Goal: Complete application form: Complete application form

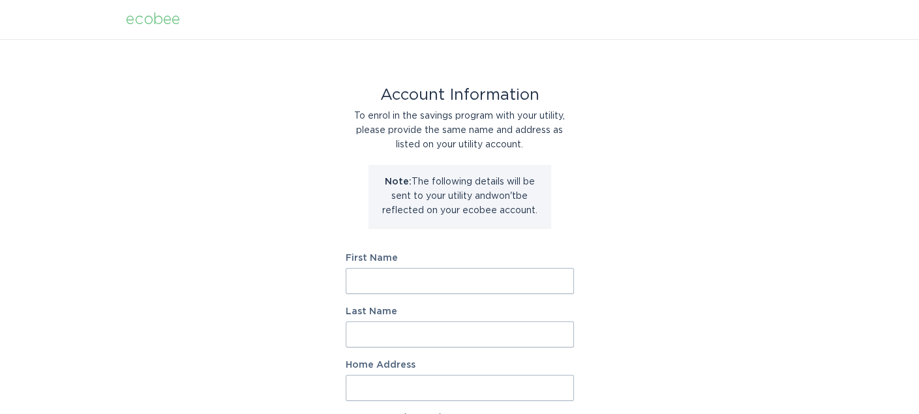
click at [525, 288] on input "First Name" at bounding box center [460, 281] width 228 height 26
type input "Wm F"
type input "Sherman"
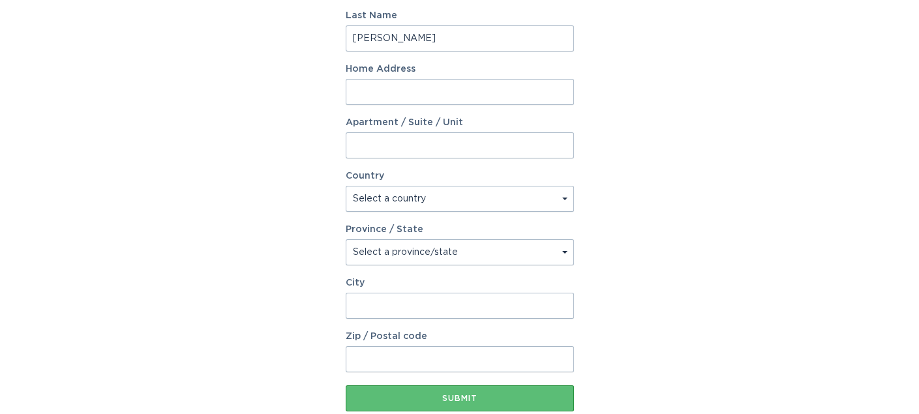
scroll to position [297, 0]
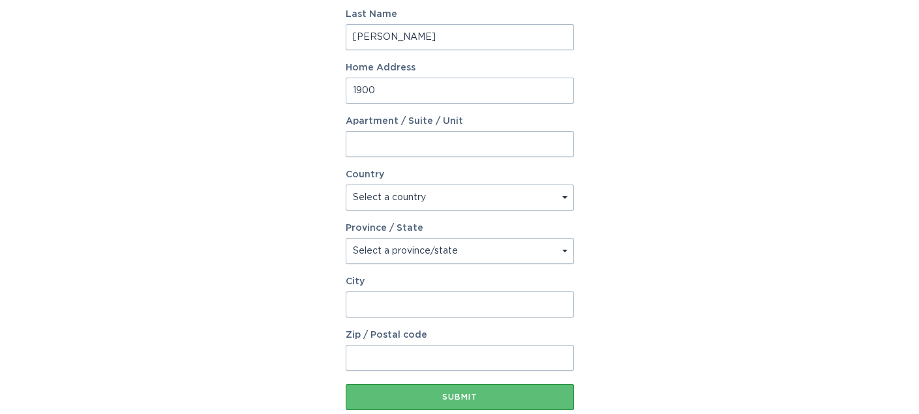
type input "1900 Lawrence Crossley Road, Unit 6"
select select "US"
type input "Palm Spring"
type input "92264"
select select "CA"
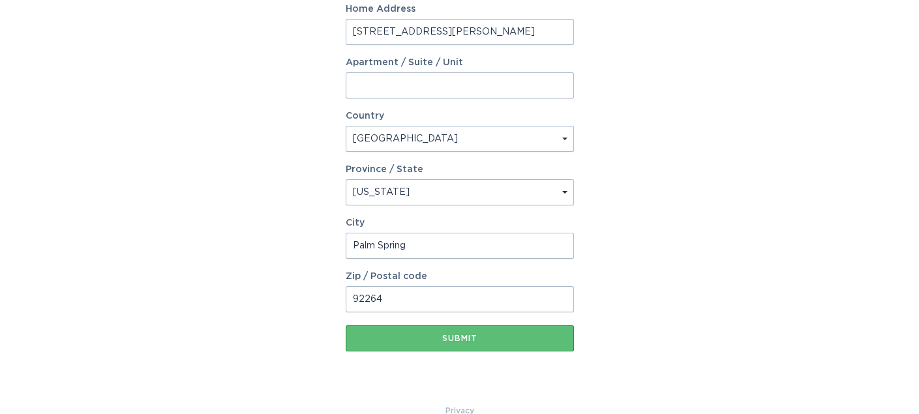
scroll to position [358, 0]
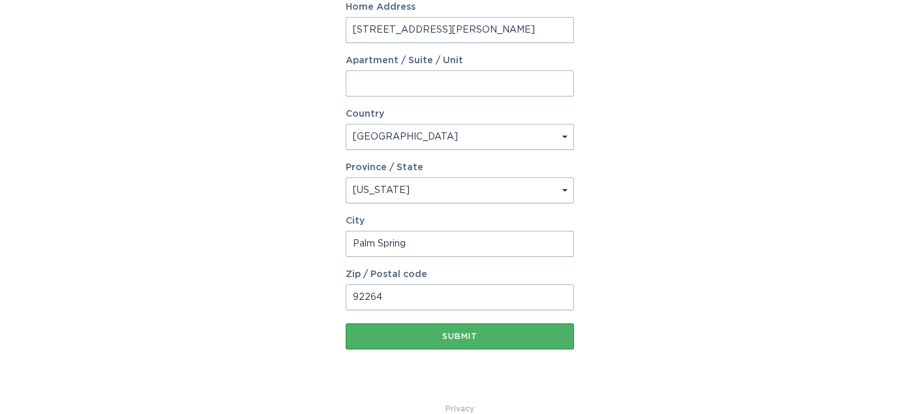
click at [549, 334] on div "Submit" at bounding box center [459, 337] width 215 height 8
click at [485, 335] on div "Submit" at bounding box center [459, 337] width 215 height 8
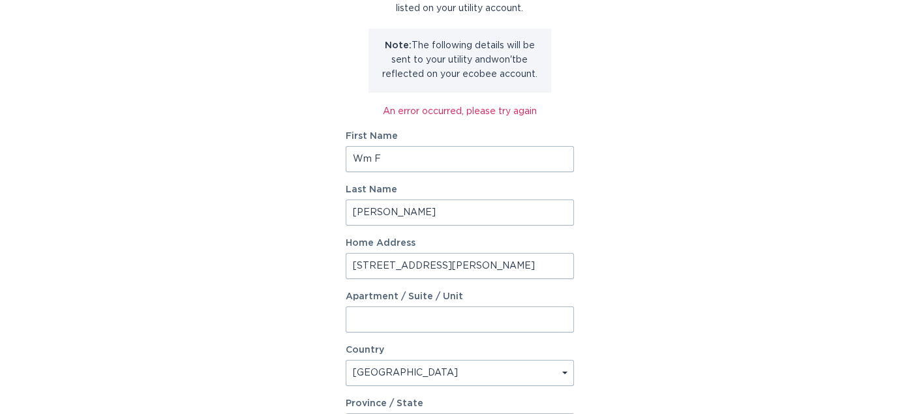
scroll to position [136, 0]
click at [481, 158] on input "Wm F" at bounding box center [460, 160] width 228 height 26
type input "Wm F"
click at [431, 315] on input "Apartment / Suite / Unit" at bounding box center [460, 320] width 228 height 26
type input "Unit 6"
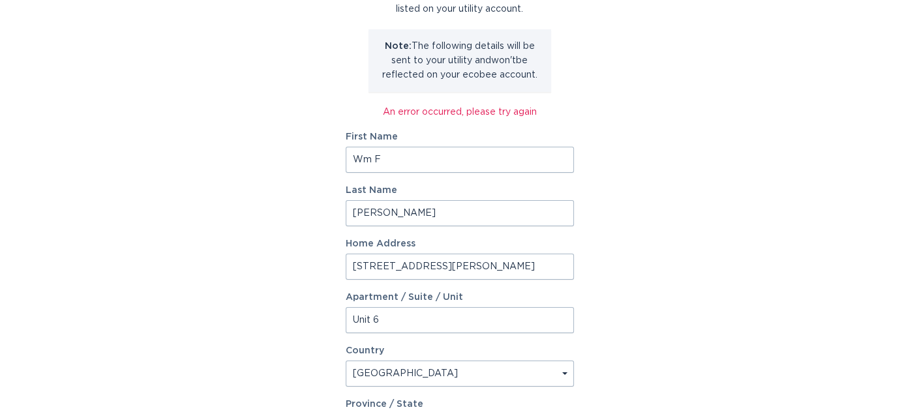
click at [536, 264] on input "1900 Lawrence Crossley Road, Unit 6" at bounding box center [460, 267] width 228 height 26
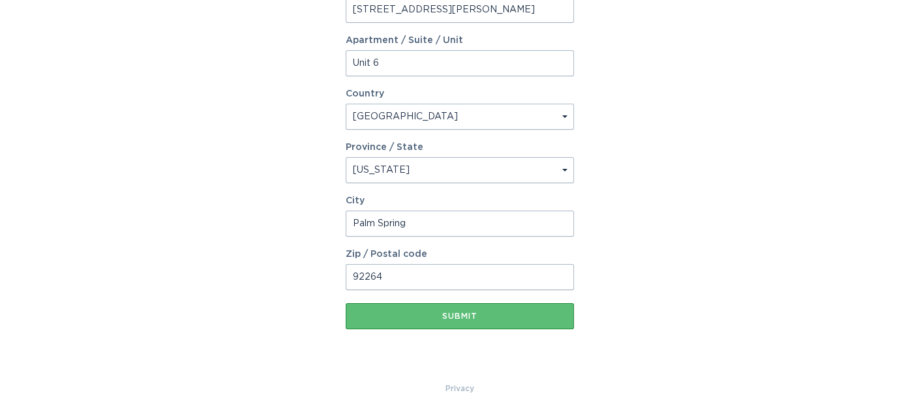
scroll to position [393, 0]
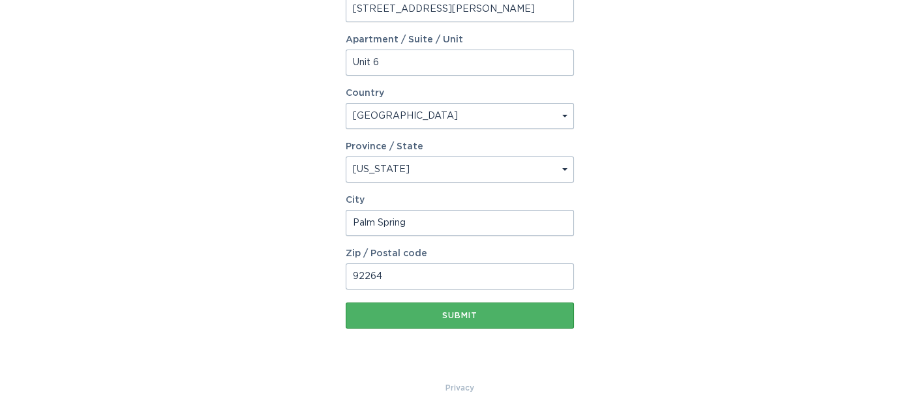
type input "1900 Lawrence Crossley Road"
click at [511, 317] on div "Submit" at bounding box center [459, 316] width 215 height 8
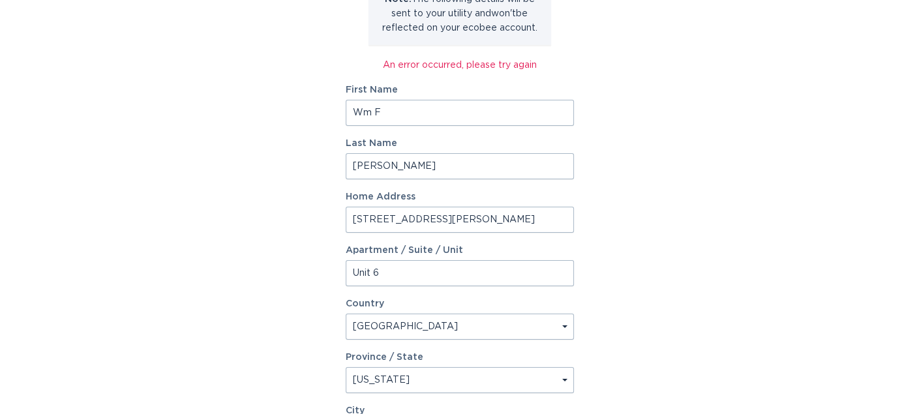
scroll to position [183, 0]
click at [485, 109] on input "Wm F" at bounding box center [460, 113] width 228 height 26
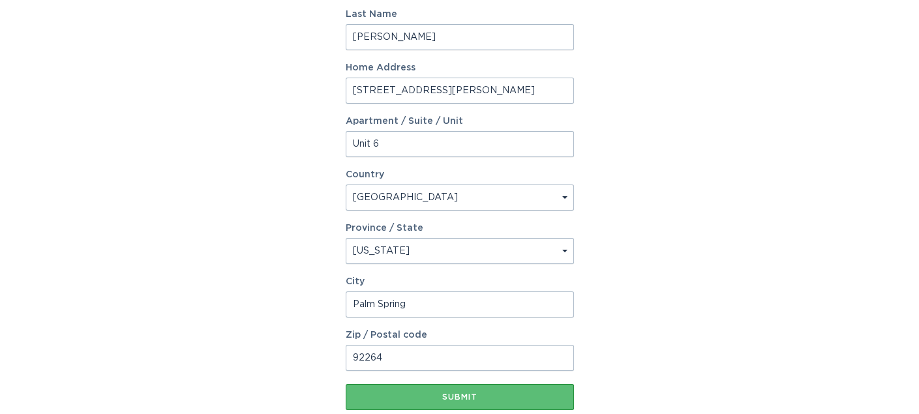
scroll to position [318, 0]
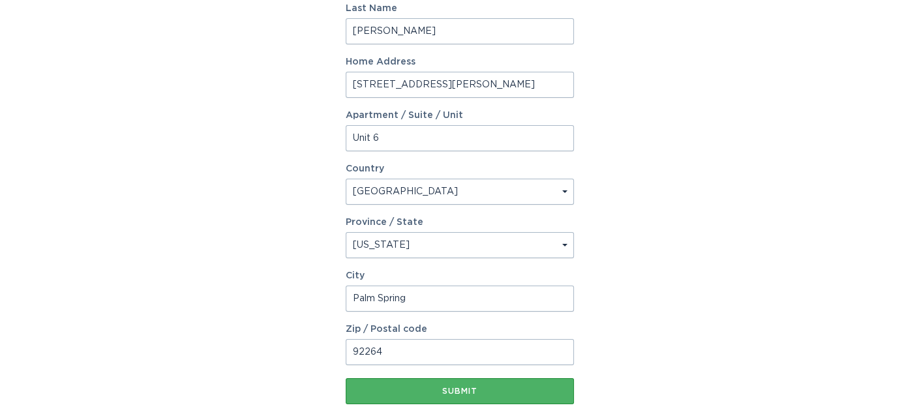
click at [499, 390] on div "Submit" at bounding box center [459, 392] width 215 height 8
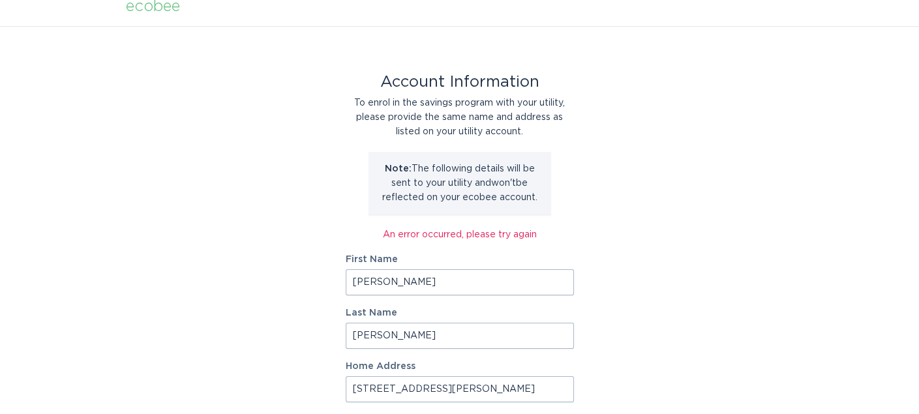
scroll to position [0, 0]
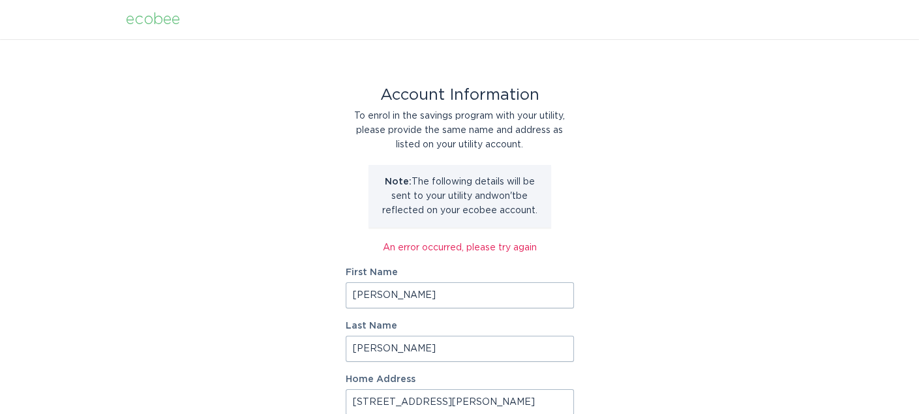
click at [425, 300] on input "William" at bounding box center [460, 295] width 228 height 26
type input "W"
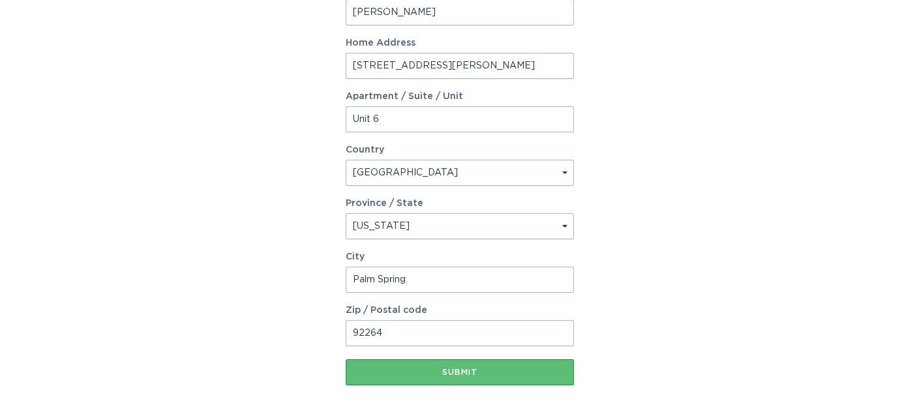
scroll to position [343, 0]
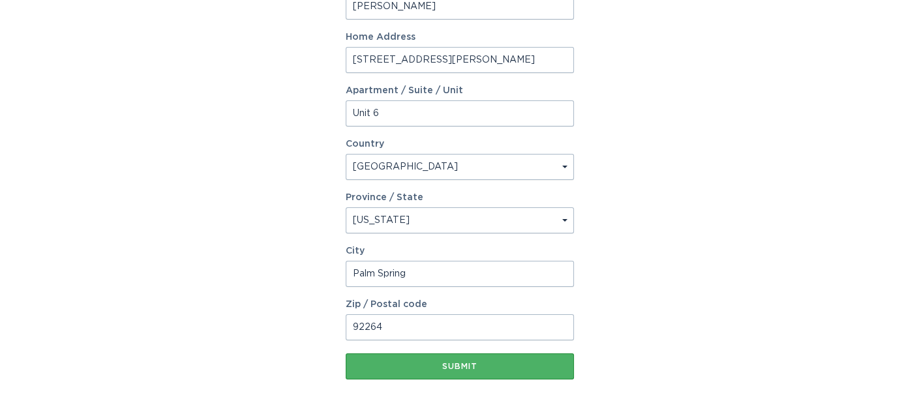
click at [477, 374] on button "Submit" at bounding box center [460, 367] width 228 height 26
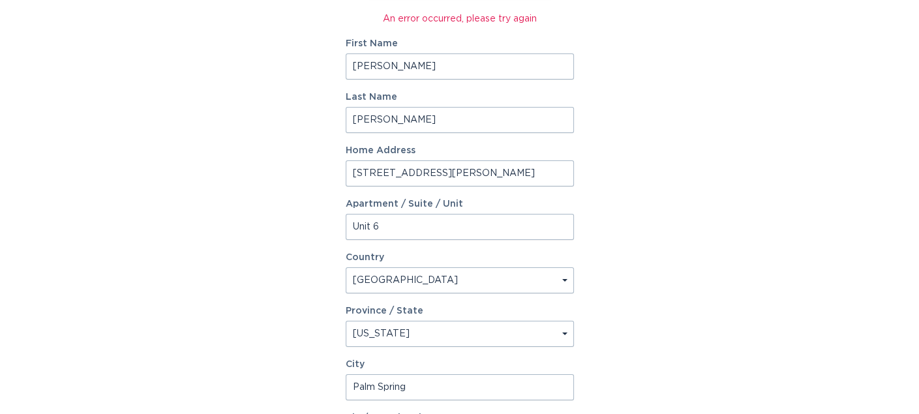
scroll to position [211, 0]
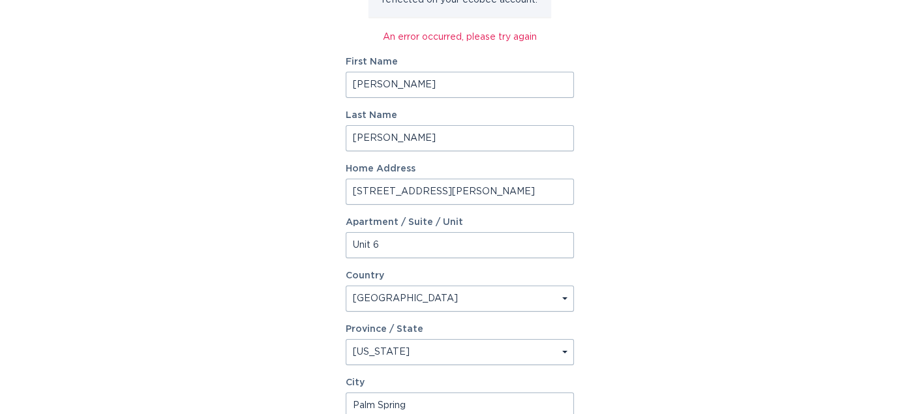
click at [470, 91] on input "Dianne" at bounding box center [460, 85] width 228 height 26
type input "D"
type input "William F"
click at [355, 133] on input "Sherman" at bounding box center [460, 138] width 228 height 26
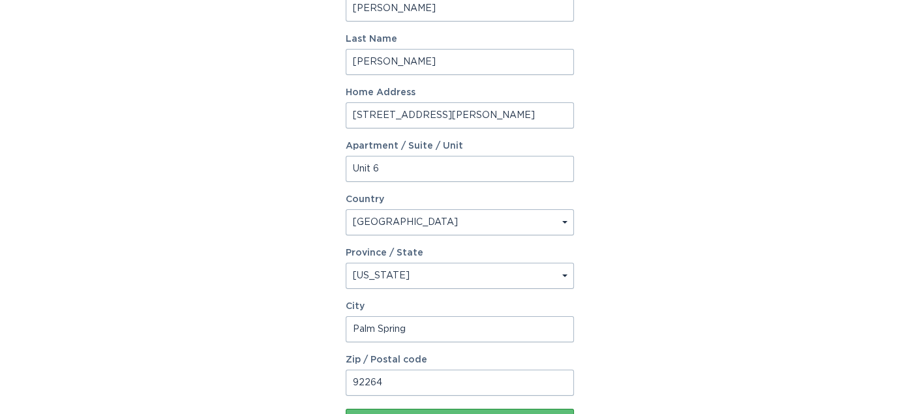
scroll to position [289, 0]
click at [374, 169] on input "Unit 6" at bounding box center [460, 167] width 228 height 26
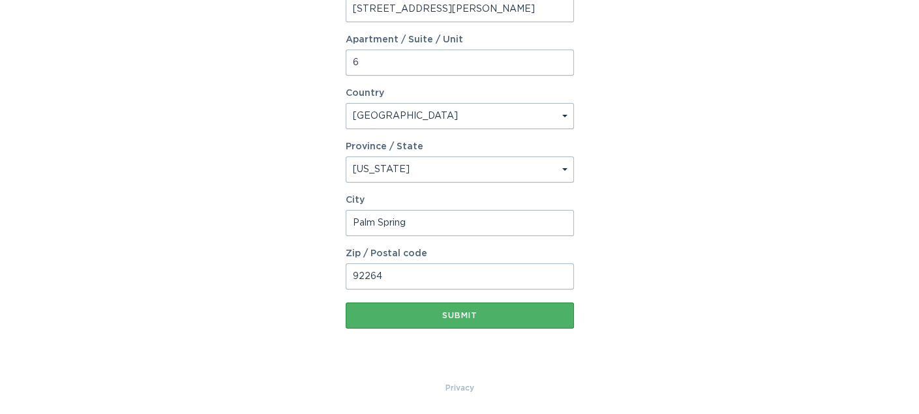
type input "6"
click at [416, 315] on div "Submit" at bounding box center [459, 316] width 215 height 8
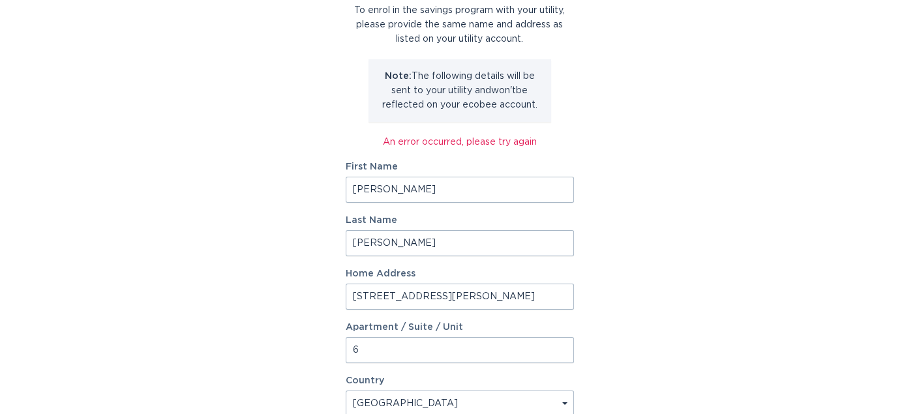
scroll to position [106, 0]
click at [478, 144] on div "An error occurred, please try again" at bounding box center [460, 141] width 228 height 14
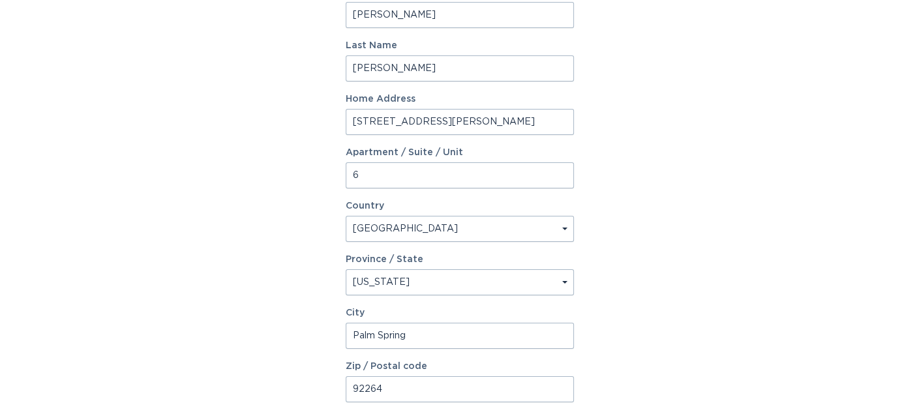
scroll to position [283, 0]
click at [454, 330] on input "Palm Spring" at bounding box center [460, 333] width 228 height 26
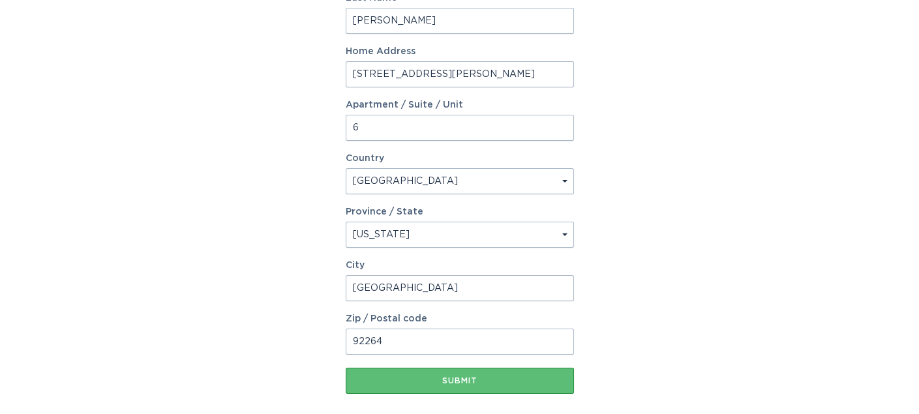
scroll to position [393, 0]
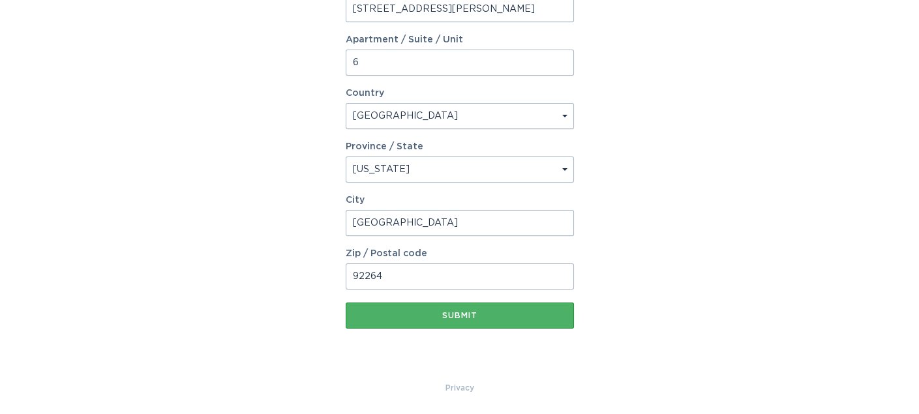
type input "Palm Springs"
click at [458, 318] on div "Submit" at bounding box center [459, 316] width 215 height 8
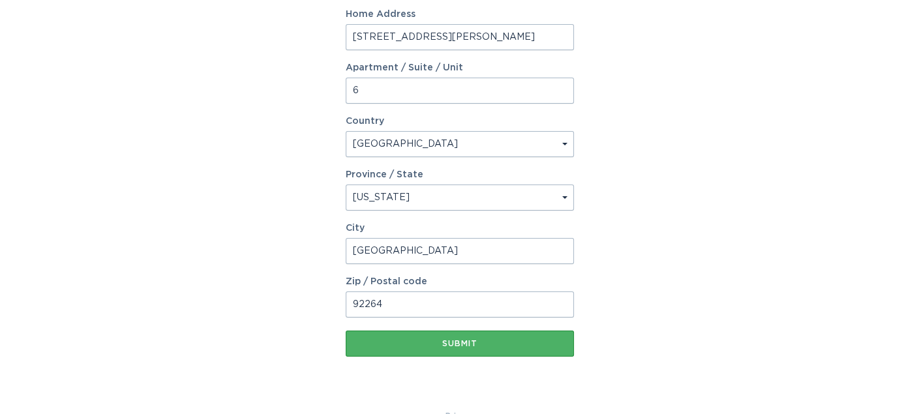
scroll to position [364, 0]
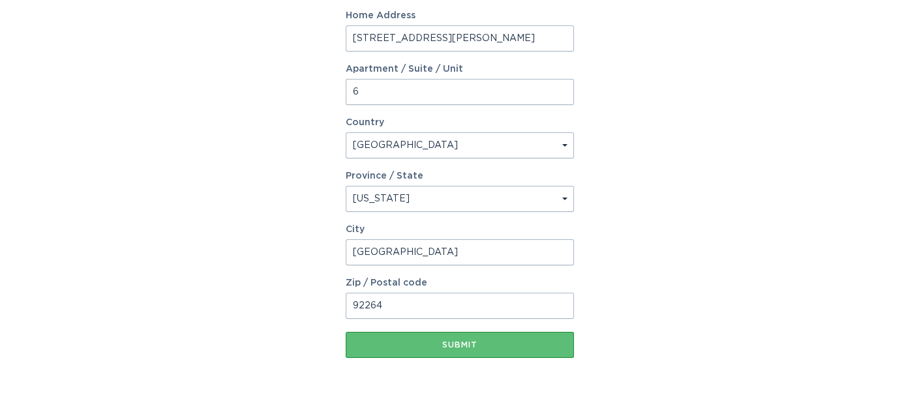
click at [565, 141] on select "Select a country Canada USA" at bounding box center [460, 145] width 228 height 26
click at [346, 132] on select "Select a country Canada USA" at bounding box center [460, 145] width 228 height 26
click at [559, 199] on select "Select a province/state Alabama Alaska American Samoa Arizona Arkansas Californ…" at bounding box center [460, 199] width 228 height 26
click at [346, 186] on select "Select a province/state Alabama Alaska American Samoa Arizona Arkansas Californ…" at bounding box center [460, 199] width 228 height 26
click at [540, 303] on input "92264" at bounding box center [460, 306] width 228 height 26
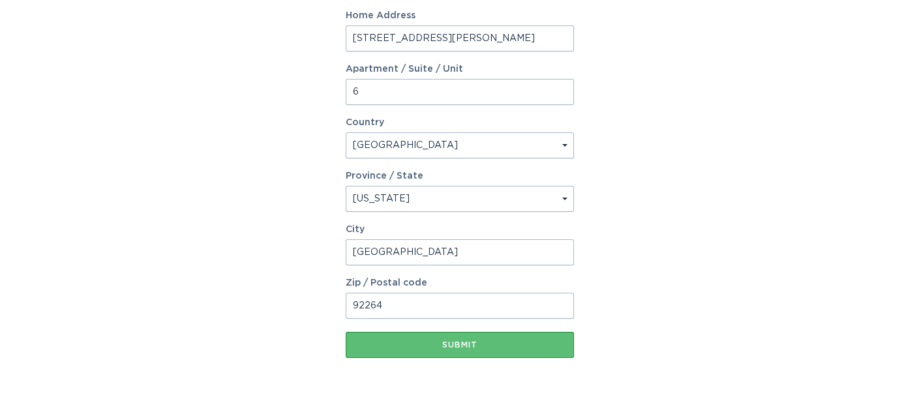
click at [540, 303] on input "92264" at bounding box center [460, 306] width 228 height 26
click at [520, 342] on div "Submit" at bounding box center [459, 345] width 215 height 8
click at [504, 307] on input "92264" at bounding box center [460, 306] width 228 height 26
type input "9"
click at [346, 332] on button "Submit" at bounding box center [460, 345] width 228 height 26
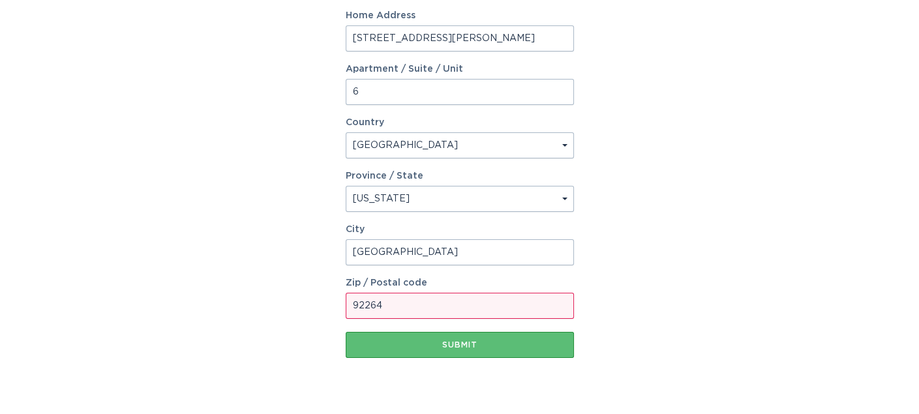
click at [483, 196] on select "Select a province/state Alabama Alaska American Samoa Arizona Arkansas Californ…" at bounding box center [460, 199] width 228 height 26
click at [694, 265] on div "Account Information To enrol in the savings program with your utility, please p…" at bounding box center [459, 42] width 919 height 735
click at [482, 352] on button "Submit" at bounding box center [460, 345] width 228 height 26
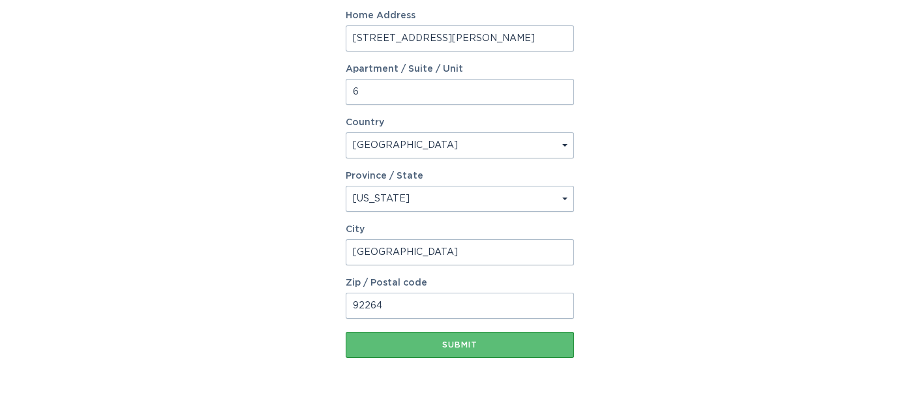
click at [438, 309] on input "92264" at bounding box center [460, 306] width 228 height 26
click at [513, 341] on div "Submit" at bounding box center [459, 345] width 215 height 8
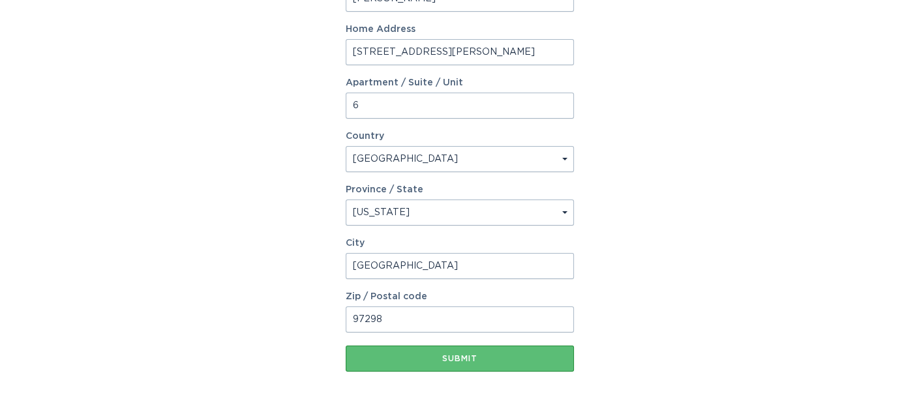
scroll to position [352, 0]
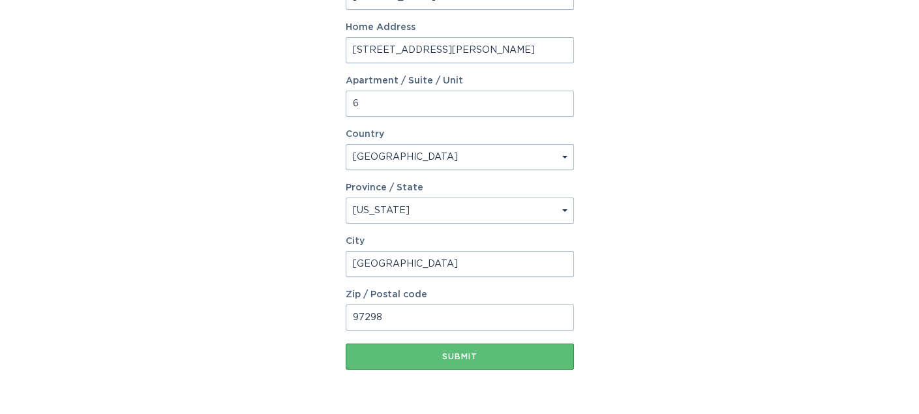
click at [500, 314] on input "97298" at bounding box center [460, 318] width 228 height 26
type input "92264"
click at [412, 355] on div "Submit" at bounding box center [459, 357] width 215 height 8
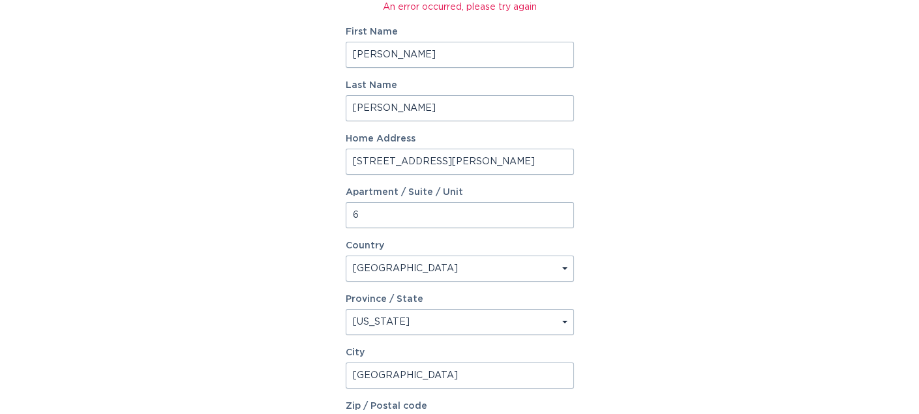
scroll to position [239, 0]
click at [444, 273] on select "Select a country Canada USA" at bounding box center [460, 270] width 228 height 26
click at [346, 257] on select "Select a country Canada USA" at bounding box center [460, 270] width 228 height 26
click at [433, 327] on select "Select a province/state Alabama Alaska American Samoa Arizona Arkansas Californ…" at bounding box center [460, 324] width 228 height 26
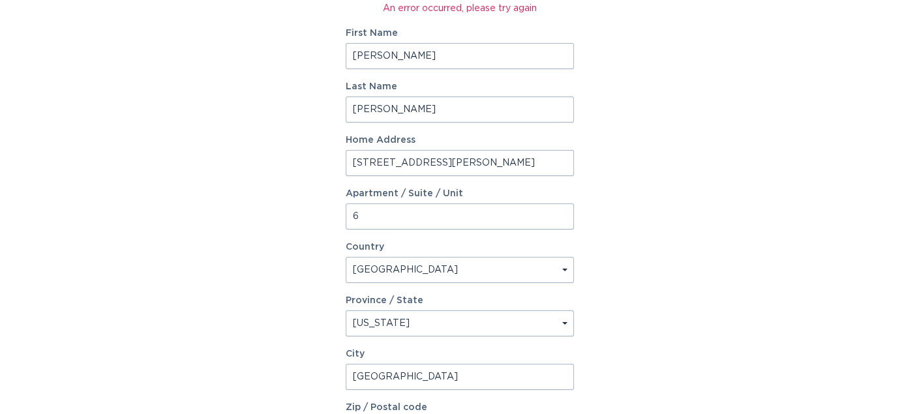
click at [433, 327] on select "Select a province/state Alabama Alaska American Samoa Arizona Arkansas Californ…" at bounding box center [460, 324] width 228 height 26
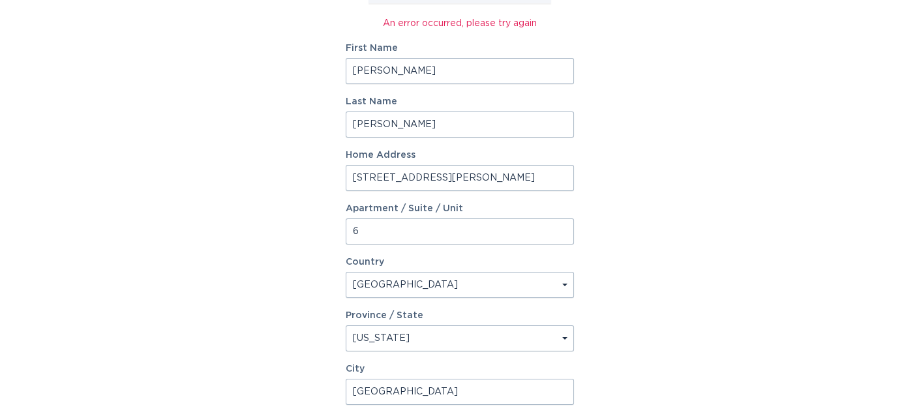
scroll to position [225, 0]
click at [487, 70] on input "William F" at bounding box center [460, 70] width 228 height 26
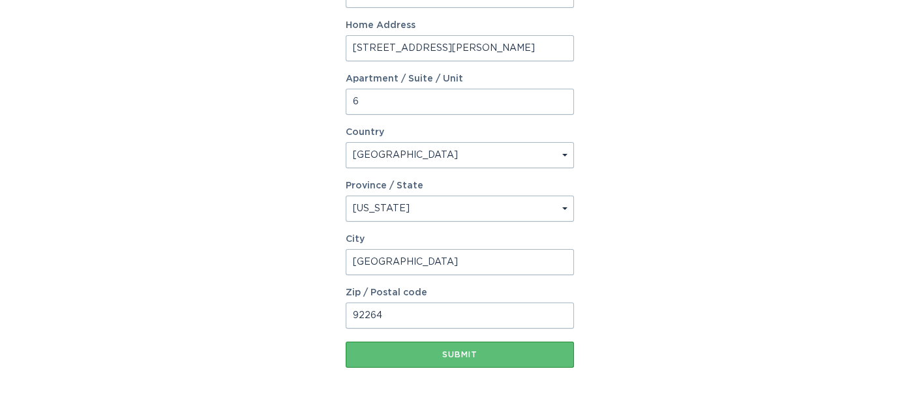
scroll to position [393, 0]
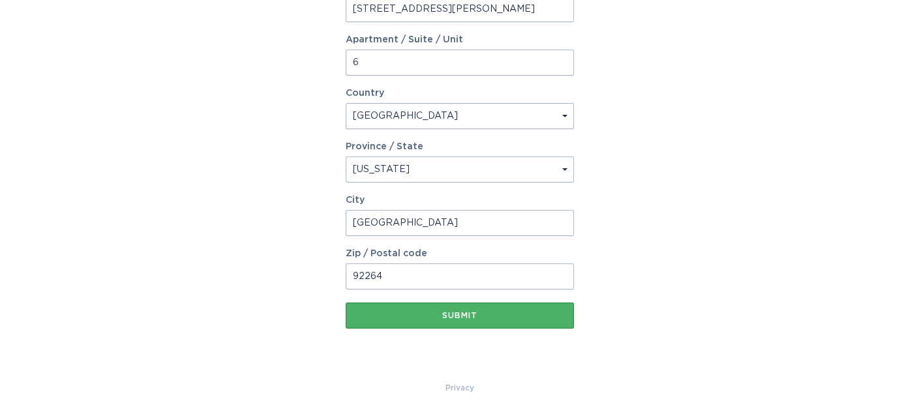
type input "William"
click at [481, 321] on button "Submit" at bounding box center [460, 316] width 228 height 26
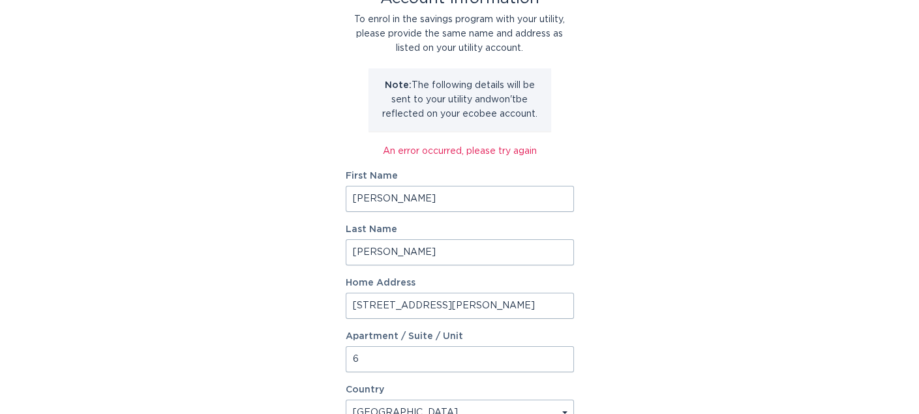
scroll to position [96, 0]
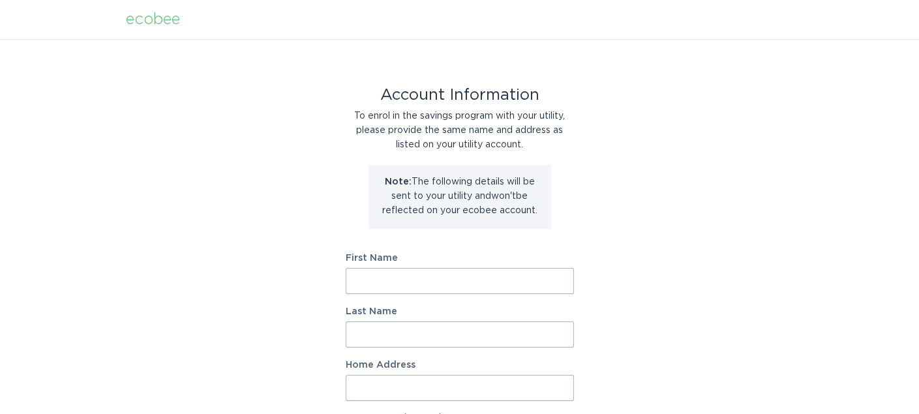
click at [418, 292] on input "First Name" at bounding box center [460, 281] width 228 height 26
type input "William"
click at [433, 342] on input "Last Name" at bounding box center [460, 335] width 228 height 26
type input "Sherman"
type input "1900 Lawrence Crossley Road, Unit 6"
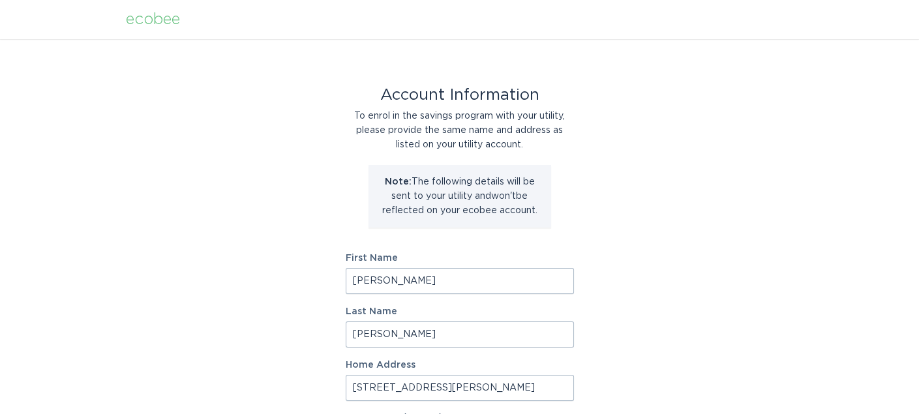
select select "US"
type input "Palm Spring"
type input "92264"
select select "CA"
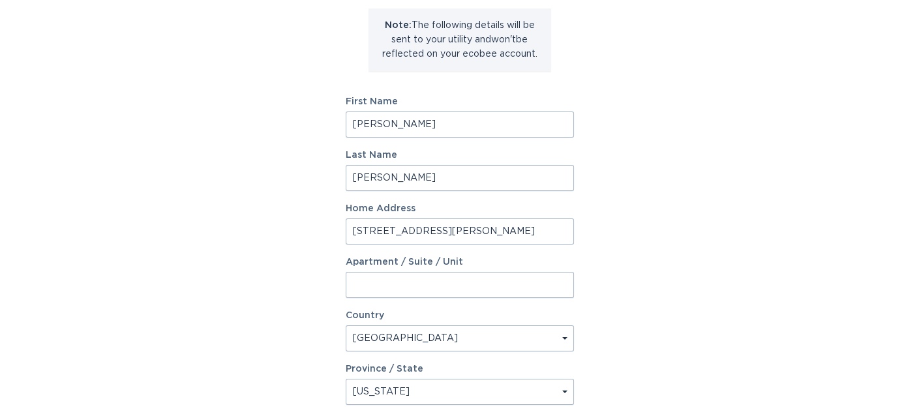
scroll to position [160, 0]
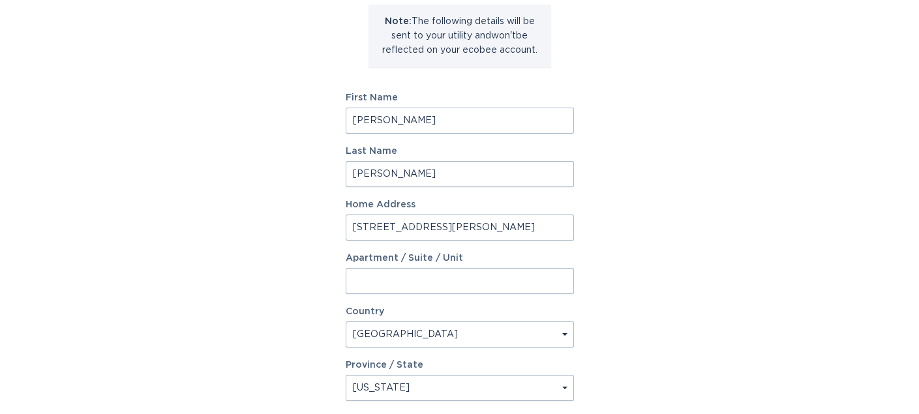
click at [530, 222] on input "1900 Lawrence Crossley Road, Unit 6" at bounding box center [460, 228] width 228 height 26
type input "1900 Lawrence Crossley Road"
type input "6"
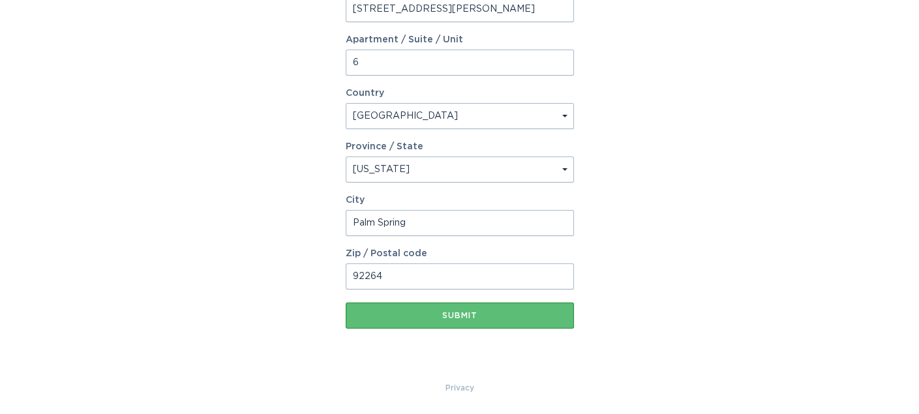
click at [523, 218] on input "Palm Spring" at bounding box center [460, 223] width 228 height 26
type input "Palm Springs"
click at [491, 319] on div "Submit" at bounding box center [459, 316] width 215 height 8
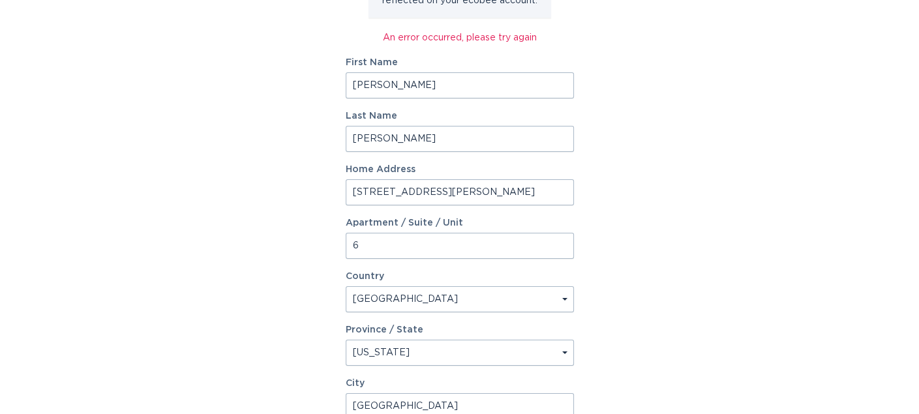
scroll to position [208, 0]
click at [492, 367] on select "Select a province/state Alabama Alaska American Samoa Arizona Arkansas Californ…" at bounding box center [460, 355] width 228 height 26
click at [714, 329] on div "Account Information To enrol in the savings program with your utility, please p…" at bounding box center [459, 198] width 919 height 735
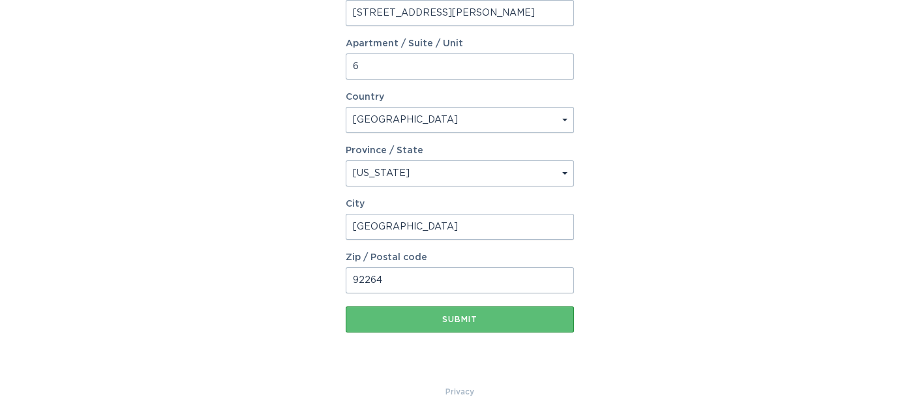
scroll to position [393, 0]
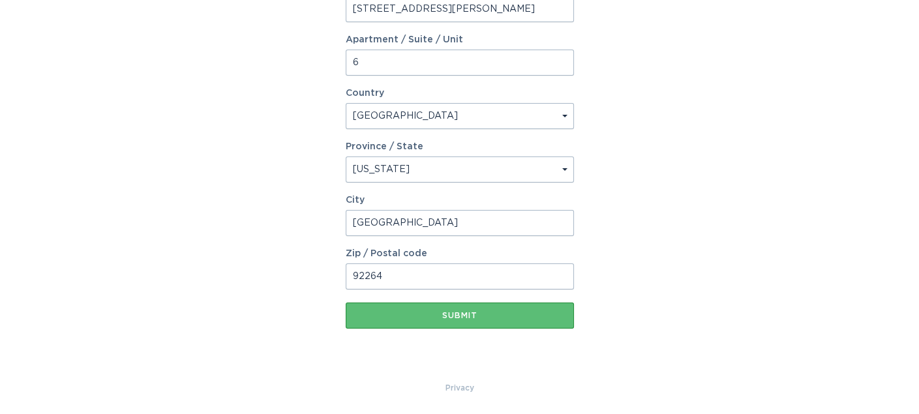
click at [459, 152] on div "Province / State Select a province/state Alabama Alaska American Samoa Arizona …" at bounding box center [460, 162] width 228 height 40
click at [491, 322] on button "Submit" at bounding box center [460, 316] width 228 height 26
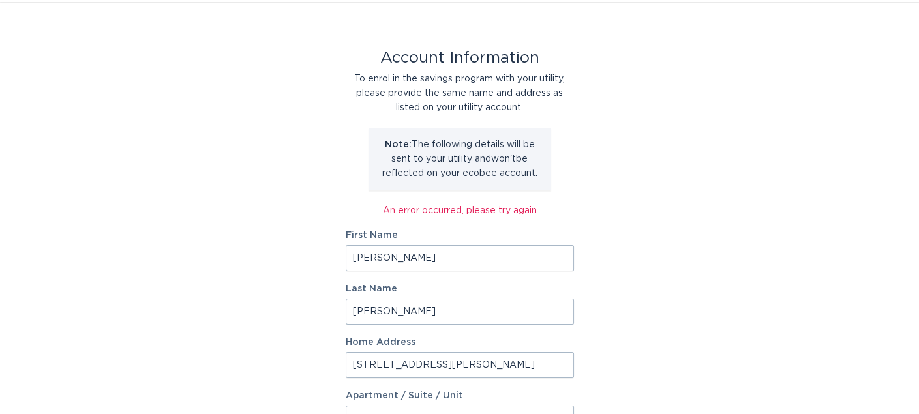
scroll to position [0, 0]
